Goal: Task Accomplishment & Management: Complete application form

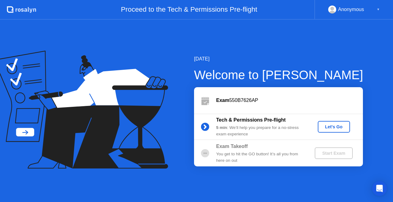
click at [324, 126] on div "Let's Go" at bounding box center [333, 126] width 27 height 5
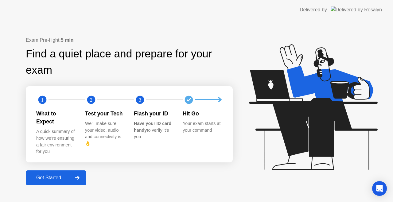
click at [69, 175] on div "Get Started" at bounding box center [49, 178] width 42 height 6
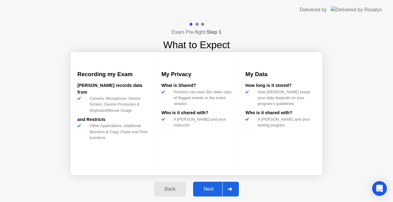
click at [198, 190] on div "Next" at bounding box center [208, 189] width 27 height 6
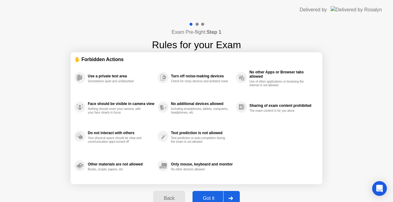
click at [208, 194] on button "Got it" at bounding box center [216, 198] width 47 height 15
select select "**********"
select select "*******"
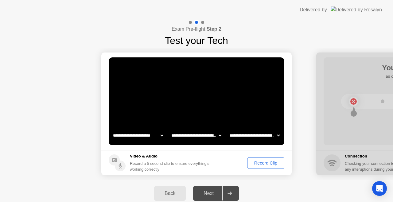
click at [257, 164] on div "Record Clip" at bounding box center [265, 163] width 33 height 5
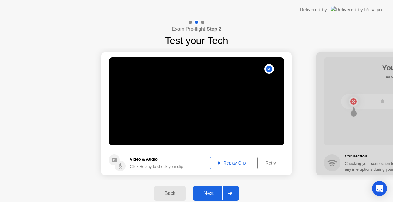
click at [235, 162] on div "Replay Clip" at bounding box center [232, 163] width 40 height 5
click at [208, 191] on div "Next" at bounding box center [208, 194] width 27 height 6
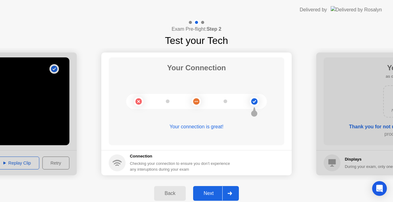
click at [211, 192] on div "Next" at bounding box center [208, 194] width 27 height 6
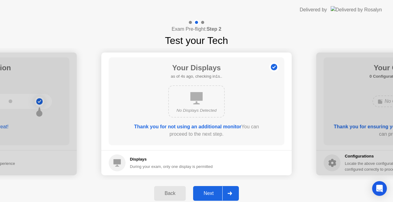
click at [212, 192] on div "Next" at bounding box center [208, 194] width 27 height 6
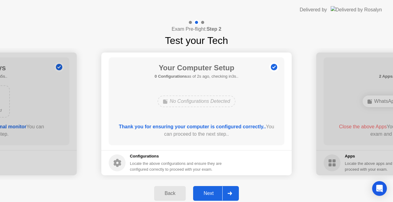
click at [212, 192] on div "Next" at bounding box center [208, 194] width 27 height 6
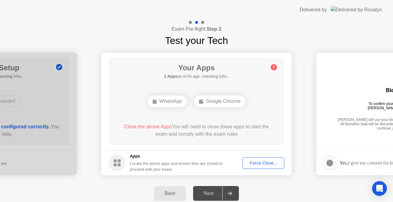
click at [259, 162] on div "Force Close..." at bounding box center [263, 163] width 37 height 5
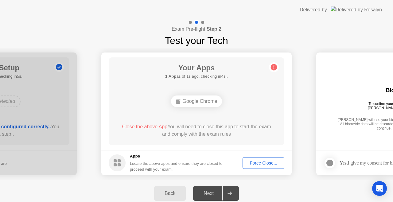
click at [252, 162] on div "Force Close..." at bounding box center [263, 163] width 37 height 5
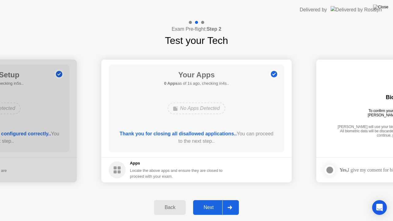
click at [210, 202] on div "Next" at bounding box center [208, 208] width 27 height 6
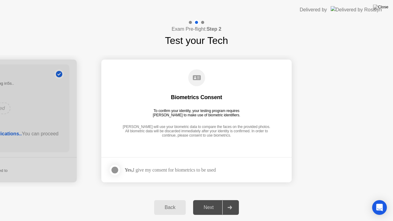
click at [113, 171] on div at bounding box center [114, 169] width 7 height 7
click at [204, 202] on div "Next" at bounding box center [208, 208] width 27 height 6
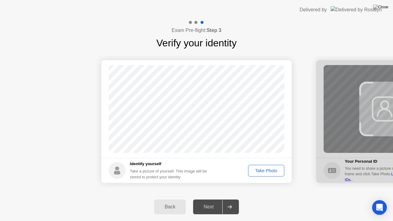
click at [264, 171] on div "Take Photo" at bounding box center [266, 170] width 32 height 5
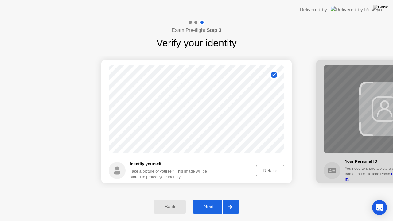
click at [215, 202] on div "Next" at bounding box center [208, 207] width 27 height 6
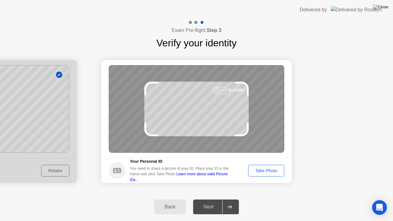
click at [260, 172] on div "Take Photo" at bounding box center [266, 170] width 32 height 5
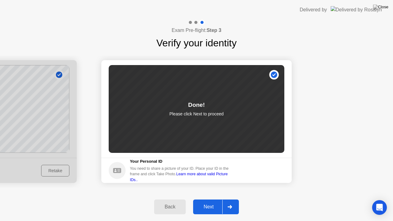
click at [210, 202] on div "Next" at bounding box center [208, 207] width 27 height 6
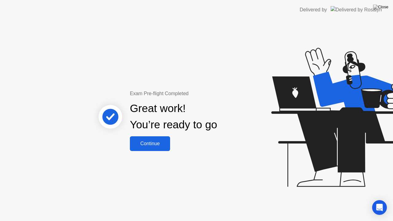
click at [152, 142] on div "Continue" at bounding box center [150, 144] width 37 height 6
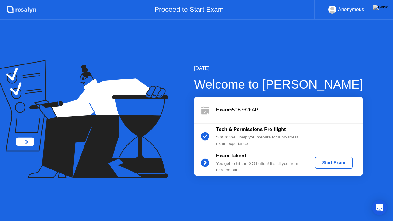
click at [328, 160] on div "Start Exam" at bounding box center [333, 162] width 33 height 5
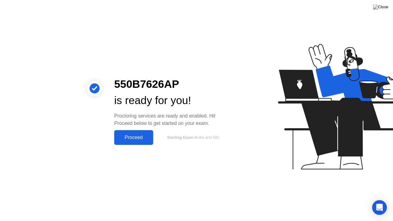
click at [146, 138] on div "Proceed" at bounding box center [133, 138] width 35 height 6
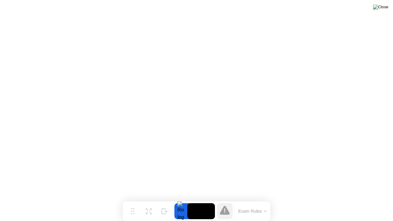
click at [387, 8] on img at bounding box center [380, 7] width 15 height 5
click at [387, 7] on img at bounding box center [380, 7] width 15 height 5
